Goal: Book appointment/travel/reservation

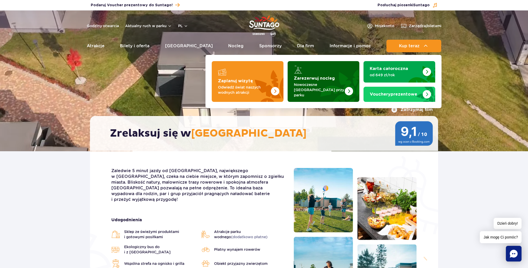
click at [309, 88] on p "Nowoczesne osiedle domków przy parku" at bounding box center [319, 90] width 51 height 16
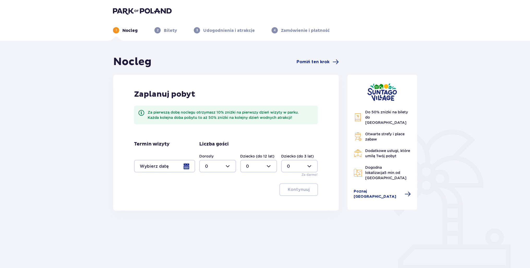
click at [175, 169] on div at bounding box center [164, 166] width 61 height 13
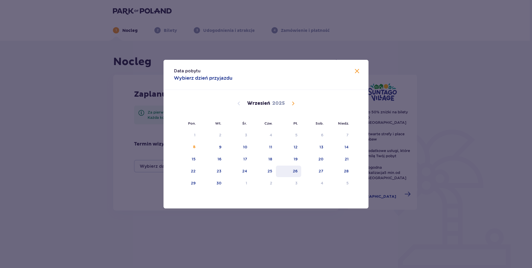
click at [299, 170] on div "26" at bounding box center [288, 170] width 25 height 11
click at [350, 172] on div "28" at bounding box center [339, 170] width 25 height 11
type input "26.09.25 - 28.09.25"
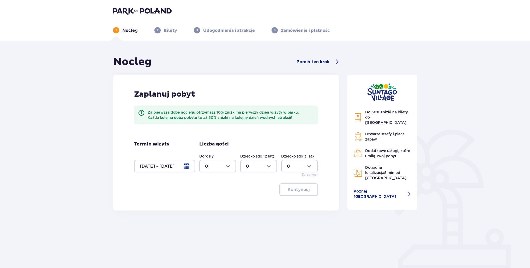
click at [231, 167] on div at bounding box center [217, 166] width 37 height 13
click at [208, 207] on span "2" at bounding box center [218, 203] width 36 height 11
type input "2"
click at [296, 193] on button "Kontynuuj" at bounding box center [298, 189] width 39 height 13
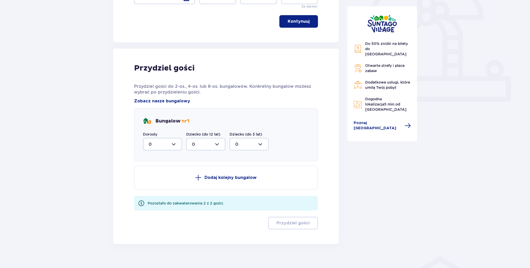
scroll to position [175, 0]
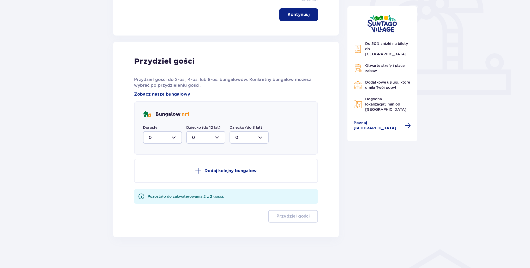
click at [163, 140] on div at bounding box center [162, 137] width 39 height 13
click at [151, 174] on p "2" at bounding box center [150, 175] width 3 height 6
type input "2"
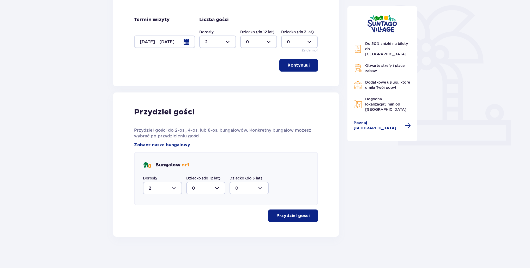
scroll to position [124, 0]
click at [309, 215] on span "button" at bounding box center [311, 216] width 6 height 6
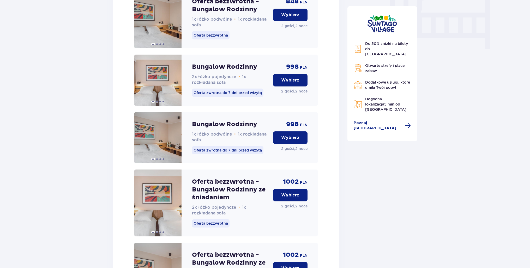
scroll to position [383, 0]
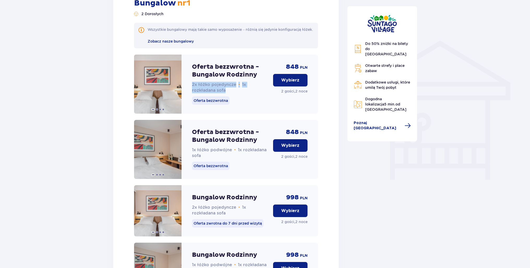
drag, startPoint x: 236, startPoint y: 97, endPoint x: 191, endPoint y: 89, distance: 45.6
click at [191, 89] on div "Oferta bezzwrotna - Bungalow Rodzinny 2x łóżko pojedyncze • 1x rozkładana sofa …" at bounding box center [226, 84] width 184 height 59
click at [216, 158] on p "1x łóżko podwójne • 1x rozkładana sofa" at bounding box center [230, 152] width 77 height 11
drag, startPoint x: 206, startPoint y: 159, endPoint x: 188, endPoint y: 155, distance: 18.0
click at [188, 155] on div "Oferta bezzwrotna - Bungalow Rodzinny 1x łóżko podwójne • 1x rozkładana sofa Of…" at bounding box center [226, 149] width 184 height 59
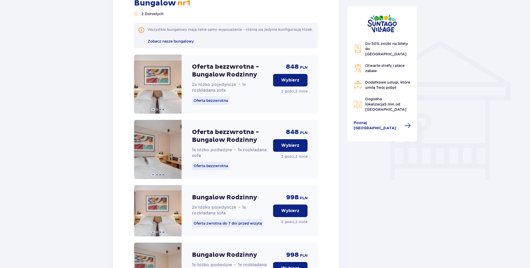
drag, startPoint x: 188, startPoint y: 155, endPoint x: 394, endPoint y: 177, distance: 207.5
click at [398, 178] on div "Do 50% zniżki na bilety do parku Suntago Otwarte strefy i place zabaw Dodatkowe…" at bounding box center [382, 133] width 78 height 923
click at [297, 148] on p "Wybierz" at bounding box center [290, 145] width 18 height 6
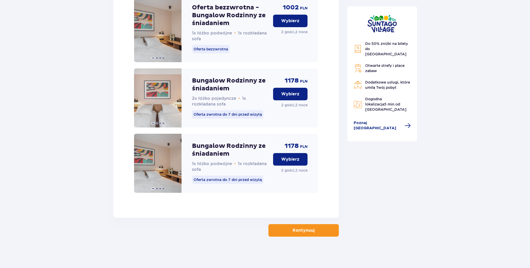
scroll to position [767, 0]
click at [304, 229] on p "Kontynuuj" at bounding box center [304, 230] width 22 height 6
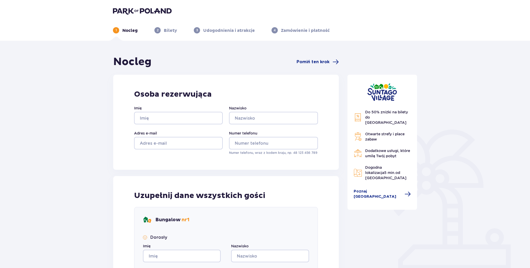
scroll to position [137, 0]
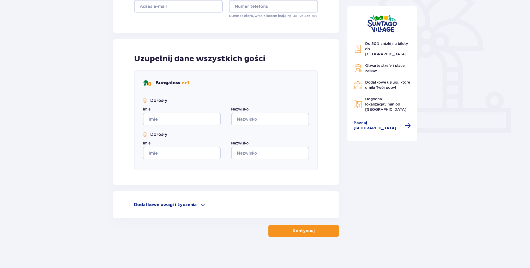
click at [186, 204] on p "Dodatkowe uwagi i życzenia" at bounding box center [165, 205] width 63 height 6
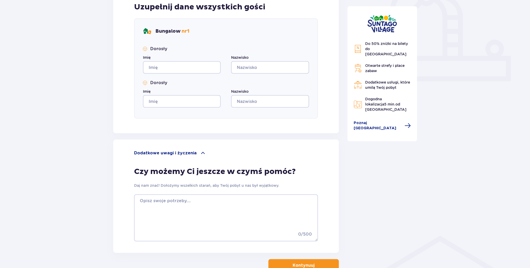
scroll to position [0, 0]
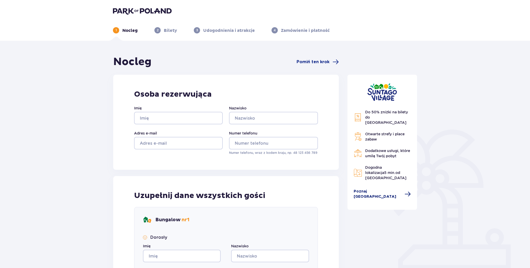
click at [386, 189] on span "Poznaj Suntago Village" at bounding box center [378, 194] width 48 height 10
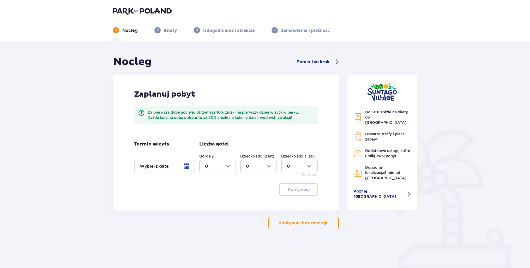
scroll to position [22, 0]
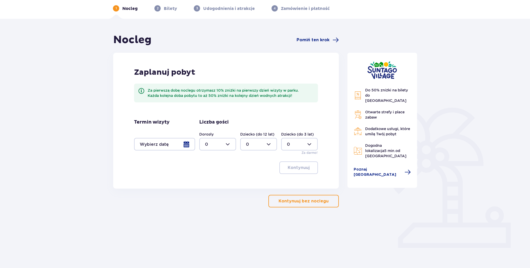
click at [310, 200] on p "Kontynuuj bez noclegu" at bounding box center [304, 201] width 50 height 6
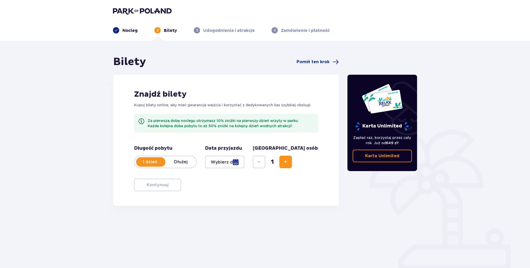
click at [183, 162] on p "Dłużej" at bounding box center [180, 162] width 31 height 6
click at [230, 162] on div at bounding box center [224, 161] width 39 height 13
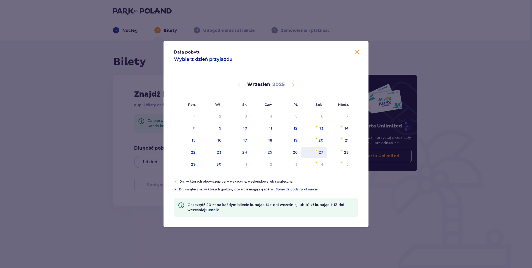
click at [322, 152] on div "27" at bounding box center [321, 151] width 5 height 5
click at [348, 152] on div "28" at bounding box center [346, 151] width 5 height 5
type input "27.09.25 - 28.09.25"
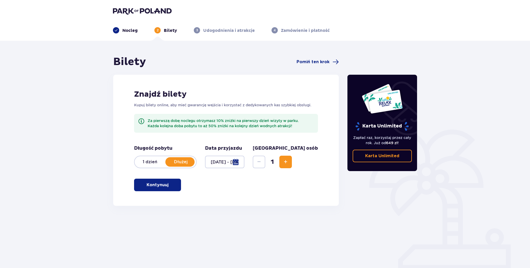
click at [292, 166] on button "Increase" at bounding box center [285, 161] width 13 height 13
click at [162, 185] on p "Kontynuuj" at bounding box center [158, 185] width 22 height 6
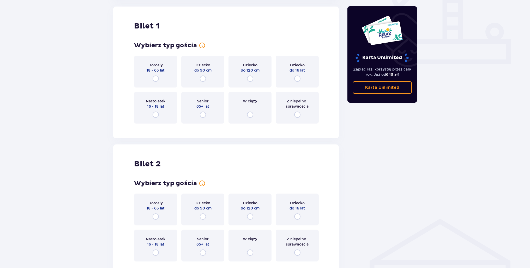
scroll to position [206, 0]
click at [154, 71] on p "18 - 65 lat" at bounding box center [156, 69] width 18 height 5
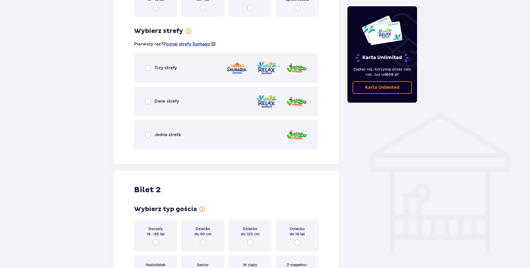
scroll to position [333, 0]
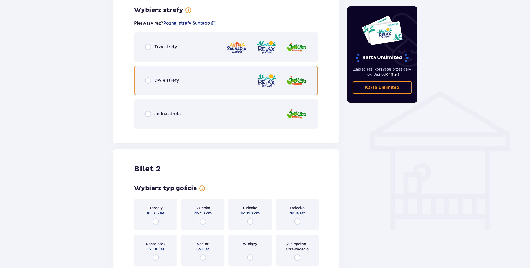
click at [148, 82] on input "radio" at bounding box center [148, 80] width 6 height 6
radio input "true"
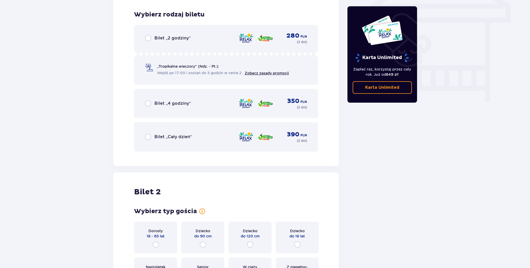
scroll to position [465, 0]
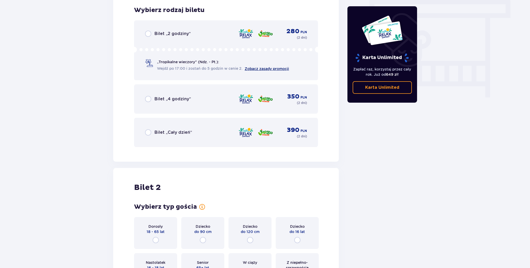
click at [273, 69] on link "Zobacz zasady promocji" at bounding box center [267, 69] width 44 height 4
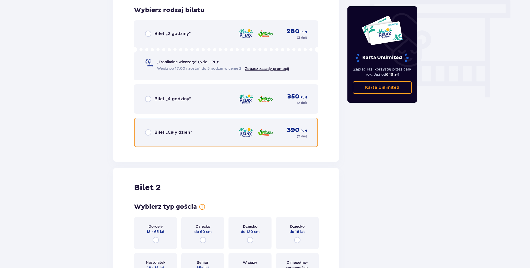
click at [150, 132] on input "radio" at bounding box center [148, 132] width 6 height 6
radio input "true"
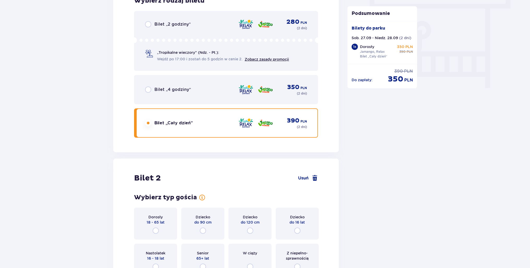
scroll to position [553, 0]
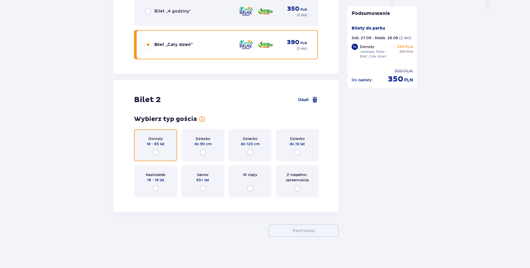
click at [156, 153] on input "radio" at bounding box center [156, 152] width 6 height 6
radio input "true"
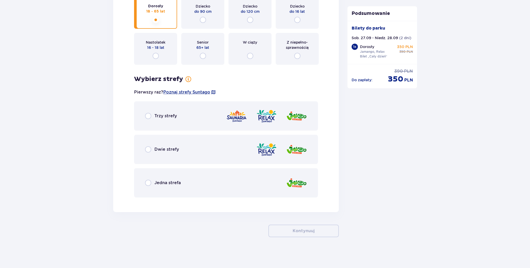
scroll to position [685, 0]
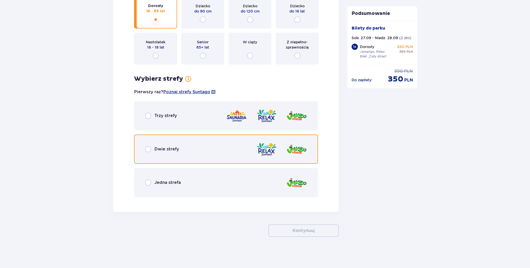
click at [150, 147] on input "radio" at bounding box center [148, 149] width 6 height 6
radio input "true"
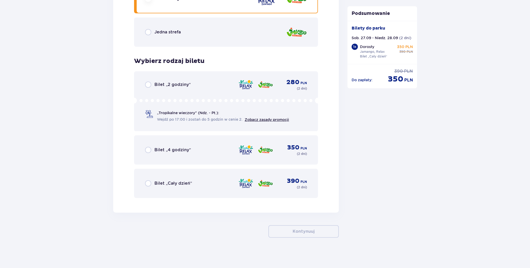
scroll to position [836, 0]
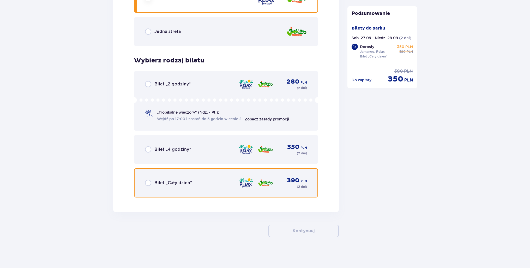
click at [147, 181] on input "radio" at bounding box center [148, 182] width 6 height 6
radio input "true"
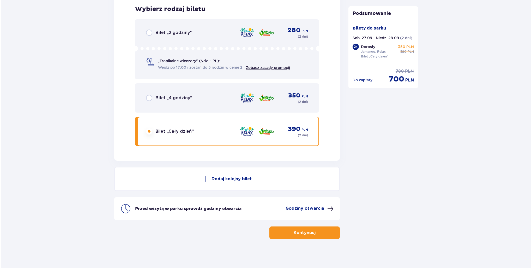
scroll to position [889, 0]
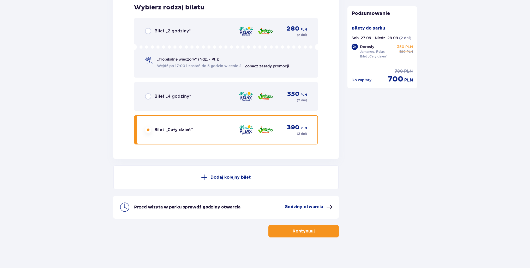
click at [328, 207] on span at bounding box center [329, 207] width 6 height 6
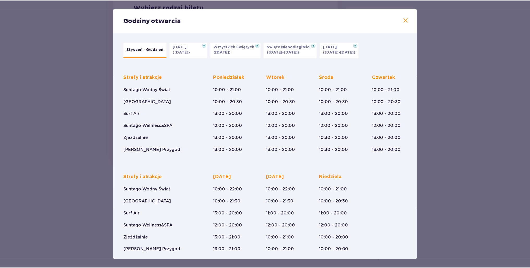
scroll to position [3, 0]
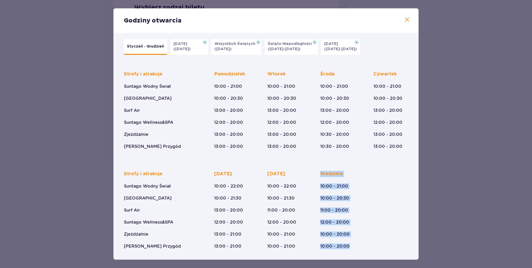
drag, startPoint x: 294, startPoint y: 247, endPoint x: 355, endPoint y: 247, distance: 60.8
click at [355, 247] on div "Strefy i atrakcje Suntago Wodny Świat Crocodile Island Surf Air Suntago Wellnes…" at bounding box center [266, 205] width 284 height 87
drag, startPoint x: 355, startPoint y: 247, endPoint x: 413, endPoint y: 248, distance: 58.2
click at [413, 248] on div "Styczeń - Grudzień Halloween (31.10.25) Wszystkich Świętych (01.11.25) Święto N…" at bounding box center [265, 145] width 305 height 230
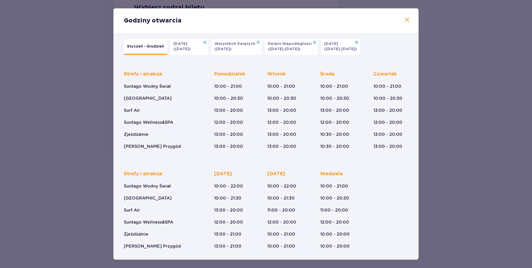
click at [174, 241] on div "Strefy i atrakcje Suntago Wodny Świat Crocodile Island Surf Air Suntago Wellnes…" at bounding box center [160, 210] width 72 height 78
drag, startPoint x: 123, startPoint y: 223, endPoint x: 188, endPoint y: 222, distance: 65.2
click at [188, 222] on div "Strefy i atrakcje Suntago Wodny Świat Crocodile Island Surf Air Suntago Wellnes…" at bounding box center [266, 156] width 291 height 186
click at [405, 21] on span at bounding box center [407, 20] width 6 height 6
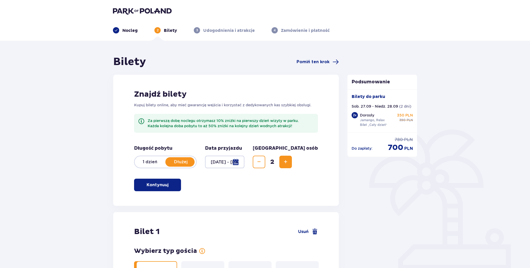
click at [231, 32] on p "Udogodnienia i atrakcje" at bounding box center [229, 31] width 52 height 6
click at [127, 31] on p "Nocleg" at bounding box center [129, 31] width 15 height 6
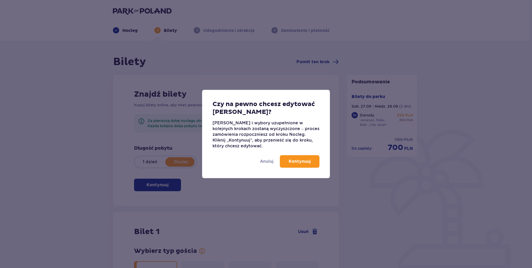
click at [267, 164] on div "Anuluj Kontynuuj" at bounding box center [266, 163] width 128 height 29
click at [271, 161] on p "Anuluj" at bounding box center [267, 161] width 14 height 6
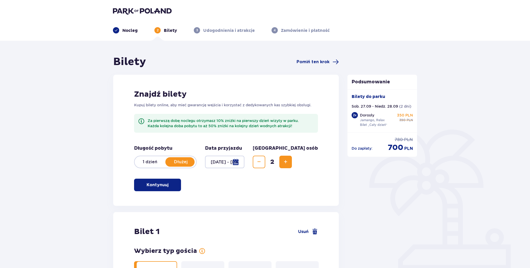
click at [136, 30] on p "Nocleg" at bounding box center [129, 31] width 15 height 6
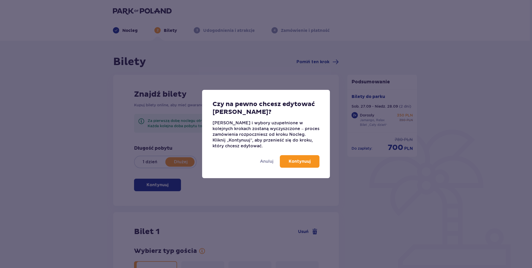
click at [302, 161] on p "Kontynuuj" at bounding box center [300, 161] width 22 height 6
